Goal: Information Seeking & Learning: Learn about a topic

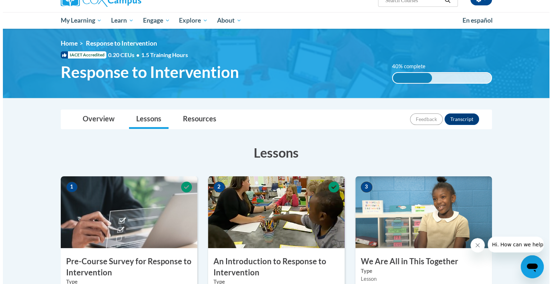
scroll to position [266, 0]
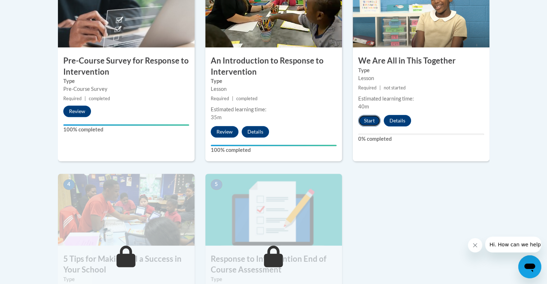
click at [367, 123] on button "Start" at bounding box center [369, 121] width 22 height 12
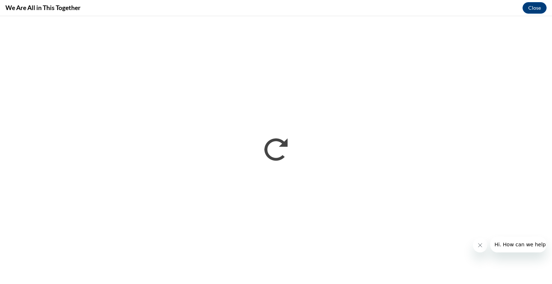
scroll to position [0, 0]
